Goal: Task Accomplishment & Management: Complete application form

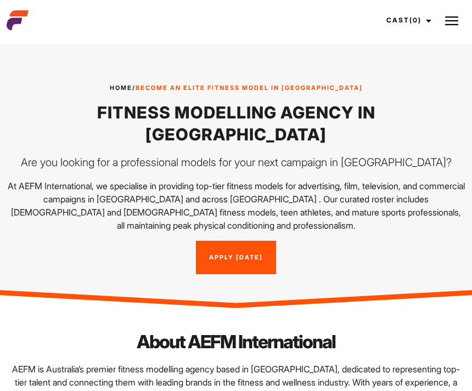
click at [256, 241] on link "Apply [DATE]" at bounding box center [236, 258] width 80 height 34
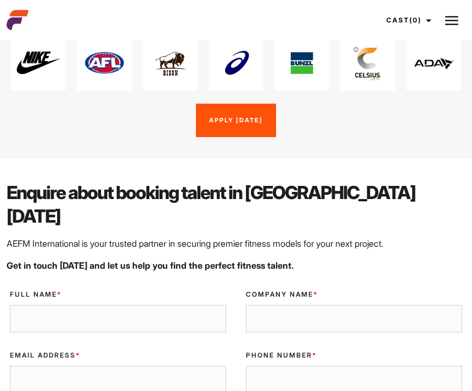
scroll to position [1738, 0]
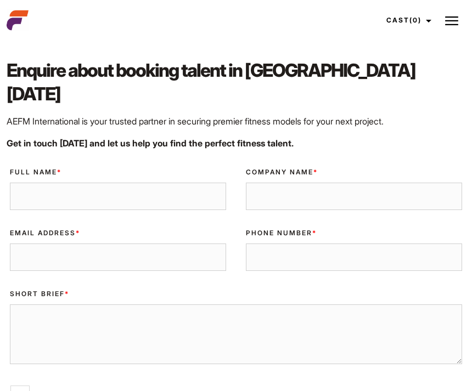
click at [174, 183] on input "Full Name *" at bounding box center [118, 196] width 216 height 27
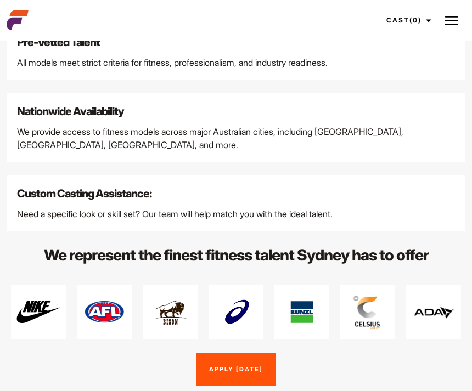
scroll to position [1366, 0]
click at [455, 18] on img at bounding box center [451, 20] width 13 height 13
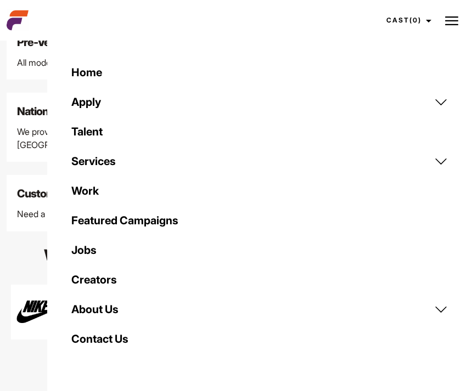
click at [444, 104] on link "Apply" at bounding box center [260, 102] width 390 height 30
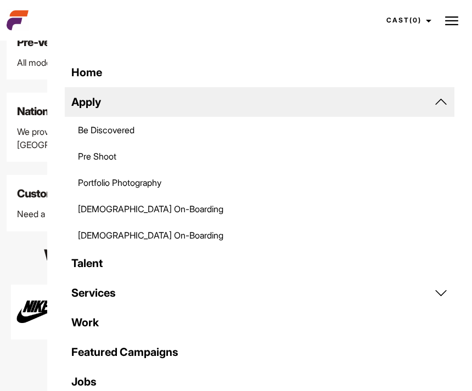
click at [119, 131] on link "Be Discovered" at bounding box center [260, 130] width 390 height 26
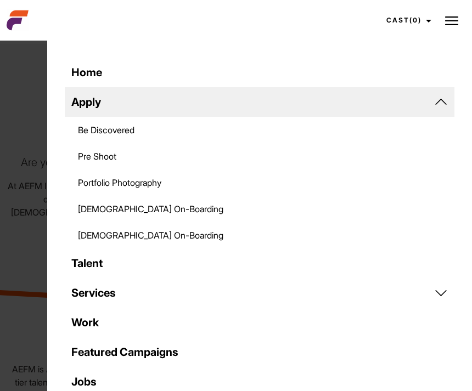
scroll to position [1366, 0]
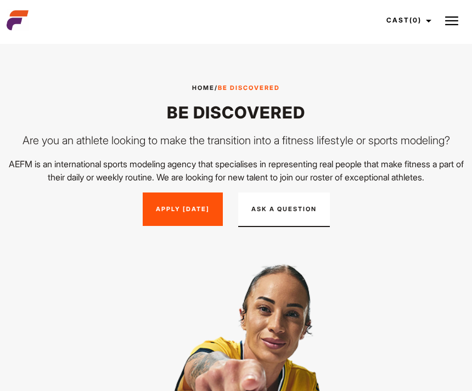
click at [185, 219] on link "Apply [DATE]" at bounding box center [183, 210] width 80 height 34
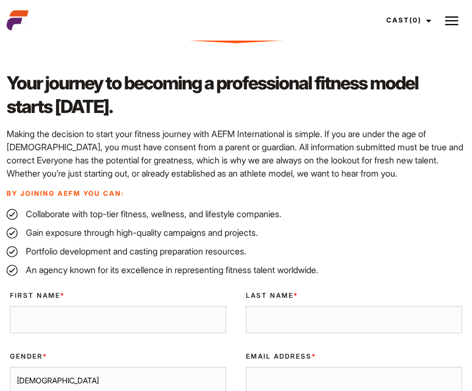
scroll to position [690, 0]
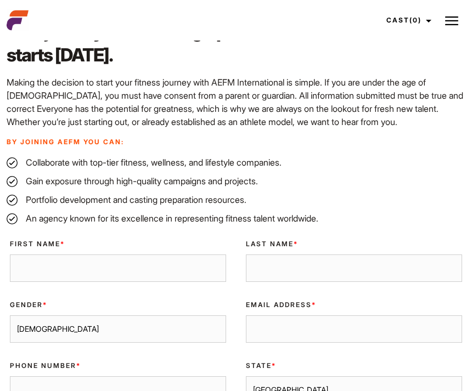
click at [173, 270] on input "First Name *" at bounding box center [118, 268] width 216 height 27
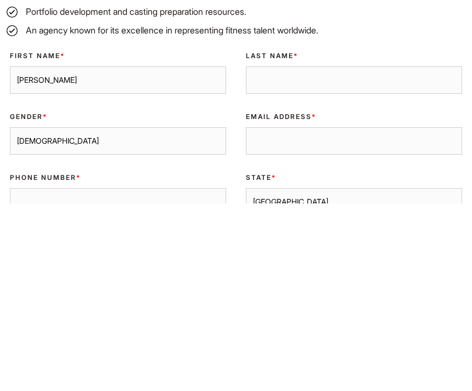
type input "[PERSON_NAME]"
click at [381, 255] on input "Last Name *" at bounding box center [354, 268] width 216 height 27
type input "D"
type input "Feldkämper"
click at [181, 315] on select "[DEMOGRAPHIC_DATA] [DEMOGRAPHIC_DATA]" at bounding box center [118, 328] width 216 height 27
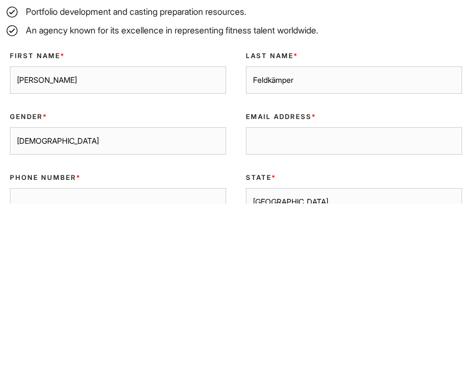
scroll to position [939, 0]
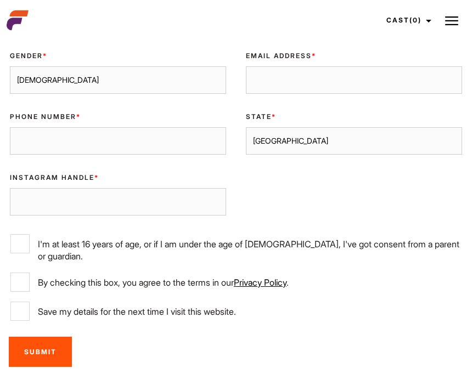
select select "[DEMOGRAPHIC_DATA]"
click at [410, 73] on input "Email Address *" at bounding box center [354, 79] width 216 height 27
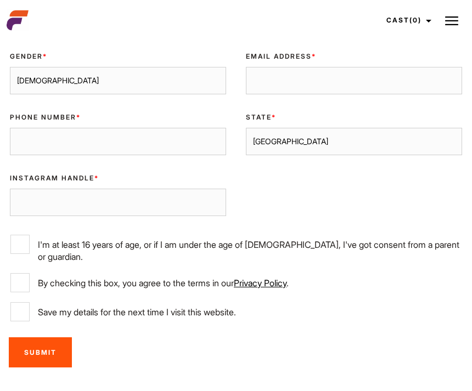
click at [413, 81] on input "Email Address *" at bounding box center [354, 80] width 216 height 27
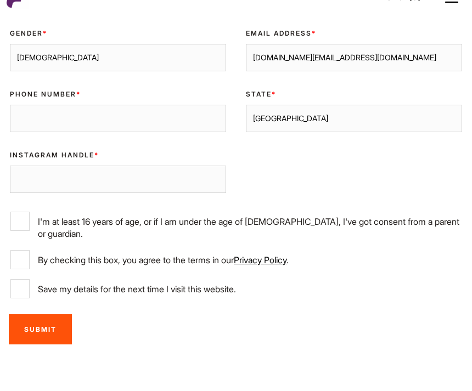
type input "[DOMAIN_NAME][EMAIL_ADDRESS][DOMAIN_NAME]"
click at [175, 127] on input "Phone Number *" at bounding box center [118, 140] width 216 height 27
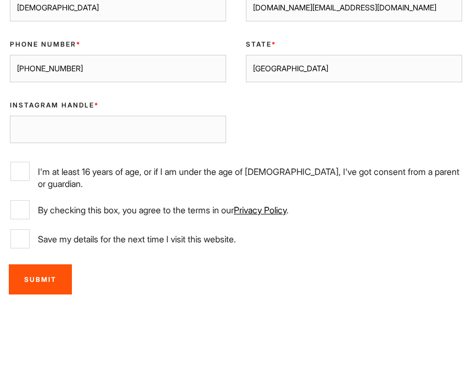
type input "[PHONE_NUMBER]"
click at [209, 188] on input "Instagram Handle *" at bounding box center [118, 201] width 216 height 27
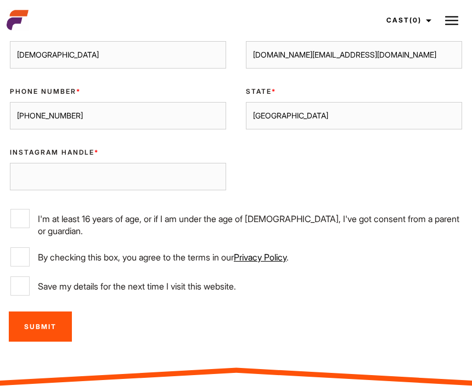
scroll to position [1003, 0]
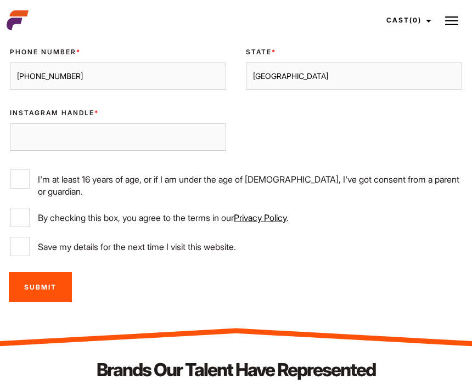
click at [172, 139] on input "Instagram Handle *" at bounding box center [118, 136] width 216 height 27
click at [71, 130] on input "Instagram Handle *" at bounding box center [118, 136] width 216 height 27
paste input "[URL][DOMAIN_NAME]"
type input "[URL][DOMAIN_NAME]"
click at [28, 172] on input "I'm at least 16 years of age, or if I am under the age of [DEMOGRAPHIC_DATA], I…" at bounding box center [19, 179] width 19 height 19
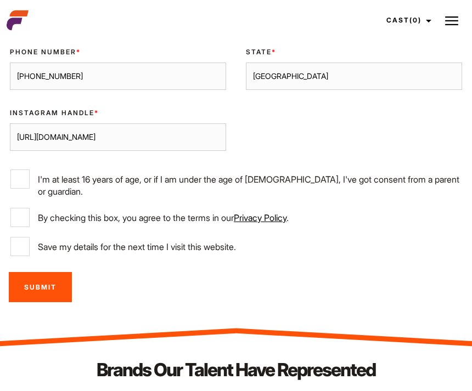
checkbox input "true"
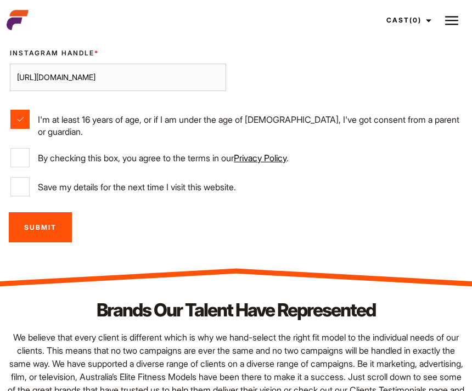
scroll to position [1063, 0]
click at [24, 151] on input "By checking this box, you agree to the terms in our Privacy Policy ." at bounding box center [19, 157] width 19 height 19
checkbox input "true"
click at [29, 177] on input "Save my details for the next time I visit this website." at bounding box center [19, 186] width 19 height 19
checkbox input "true"
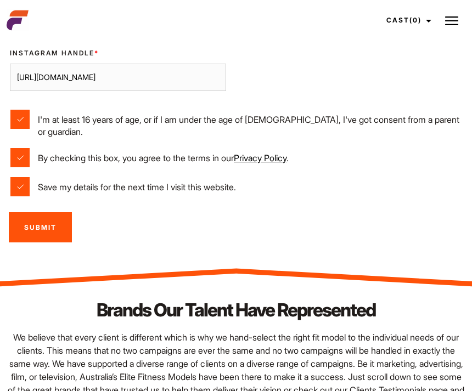
click at [60, 218] on input "Submit" at bounding box center [40, 227] width 63 height 30
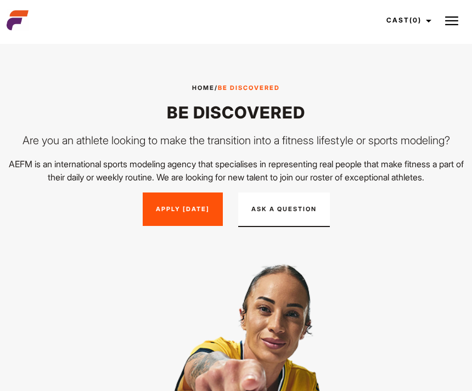
scroll to position [1143, 0]
